Goal: Transaction & Acquisition: Purchase product/service

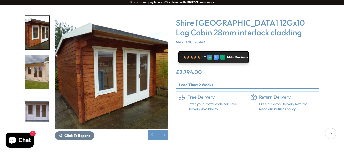
scroll to position [76, 0]
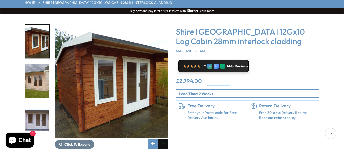
click at [165, 139] on div "Next slide" at bounding box center [163, 144] width 10 height 10
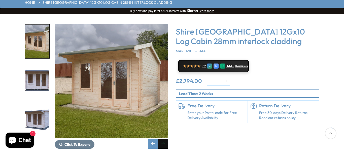
click at [165, 139] on div "Next slide" at bounding box center [163, 144] width 10 height 10
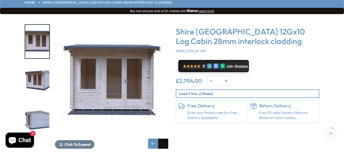
click at [165, 139] on div "Next slide" at bounding box center [163, 144] width 10 height 10
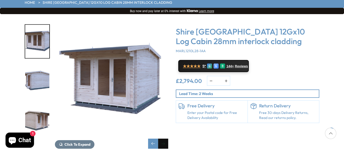
click at [165, 139] on div "Next slide" at bounding box center [163, 144] width 10 height 10
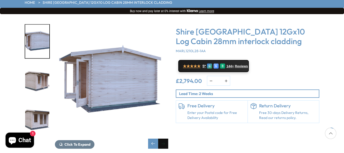
click at [165, 139] on div "Next slide" at bounding box center [163, 144] width 10 height 10
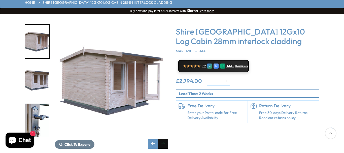
click at [165, 139] on div "Next slide" at bounding box center [163, 144] width 10 height 10
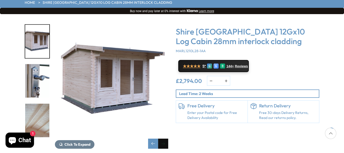
click at [165, 139] on div "Next slide" at bounding box center [163, 144] width 10 height 10
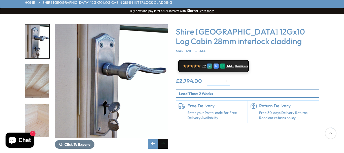
click at [165, 139] on div "Next slide" at bounding box center [163, 144] width 10 height 10
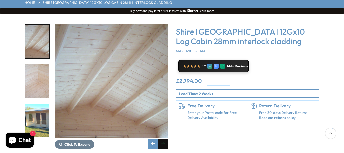
click at [165, 139] on div "Next slide" at bounding box center [163, 144] width 10 height 10
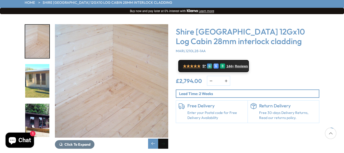
click at [165, 139] on div "Next slide" at bounding box center [163, 144] width 10 height 10
